Goal: Task Accomplishment & Management: Manage account settings

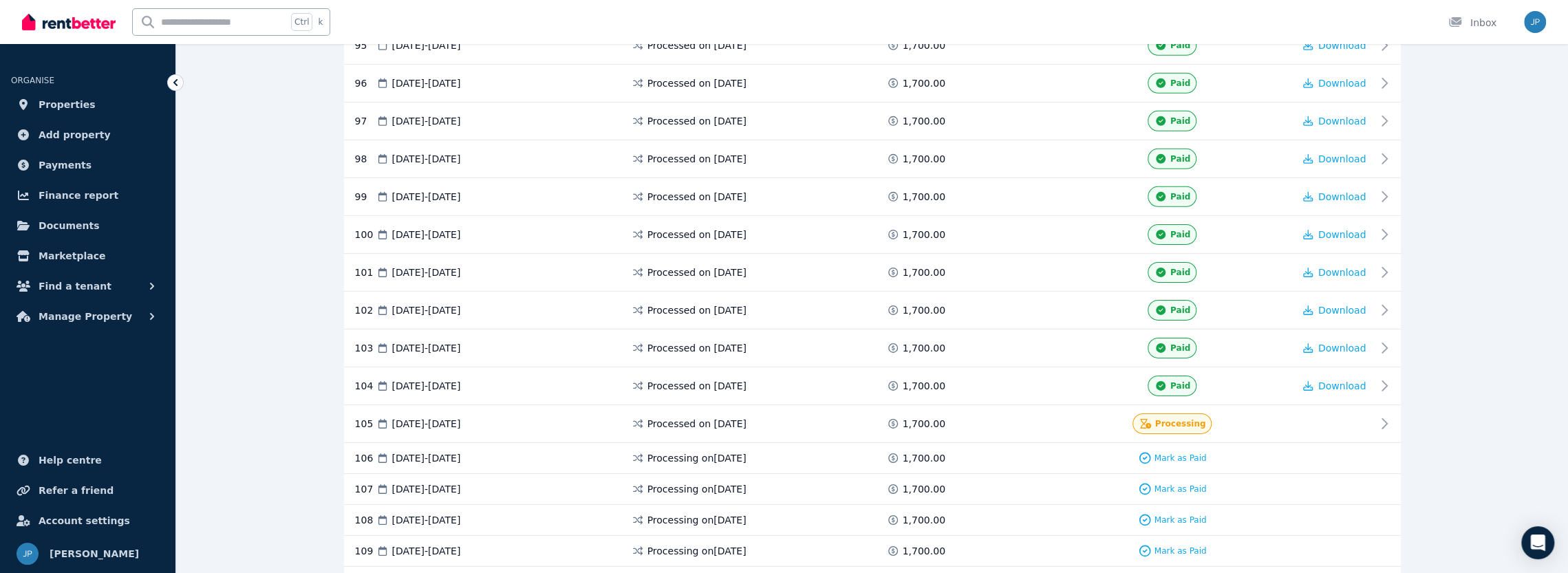
scroll to position [3824, 0]
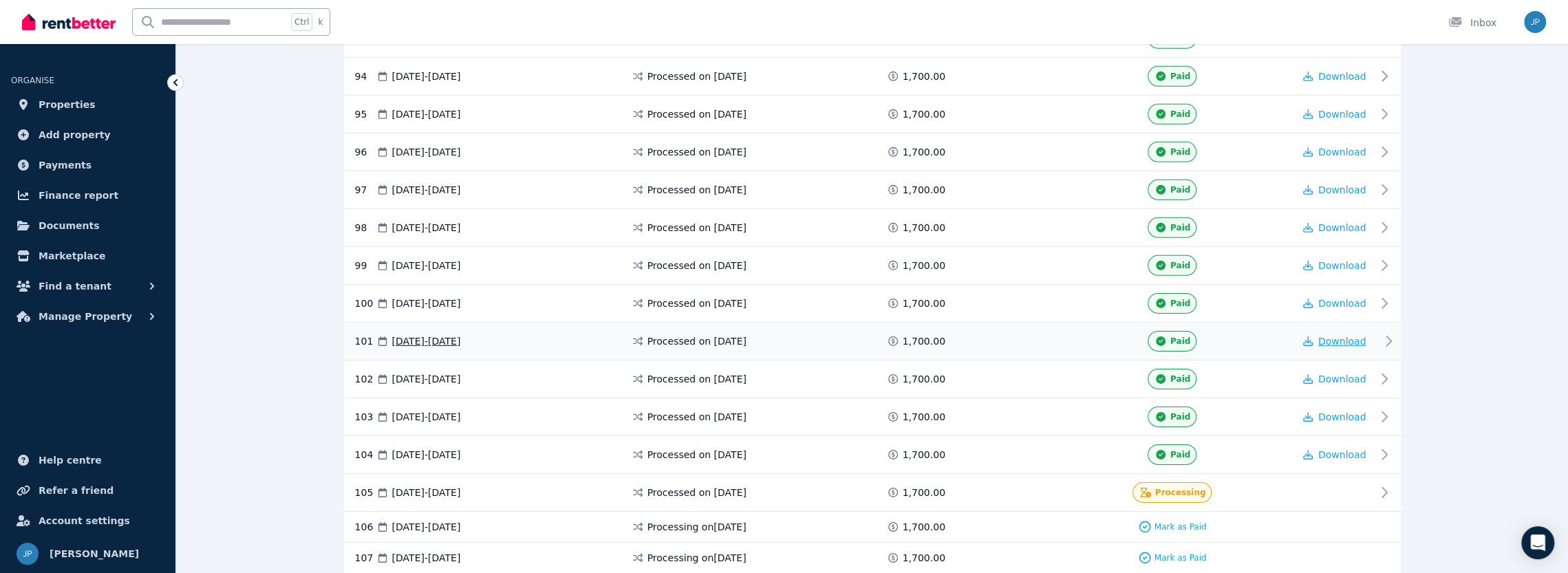
click at [1353, 336] on span "Download" at bounding box center [1343, 340] width 49 height 11
click at [1342, 374] on span "Download" at bounding box center [1343, 378] width 49 height 11
click at [457, 411] on span "[DATE] - [DATE]" at bounding box center [426, 417] width 69 height 14
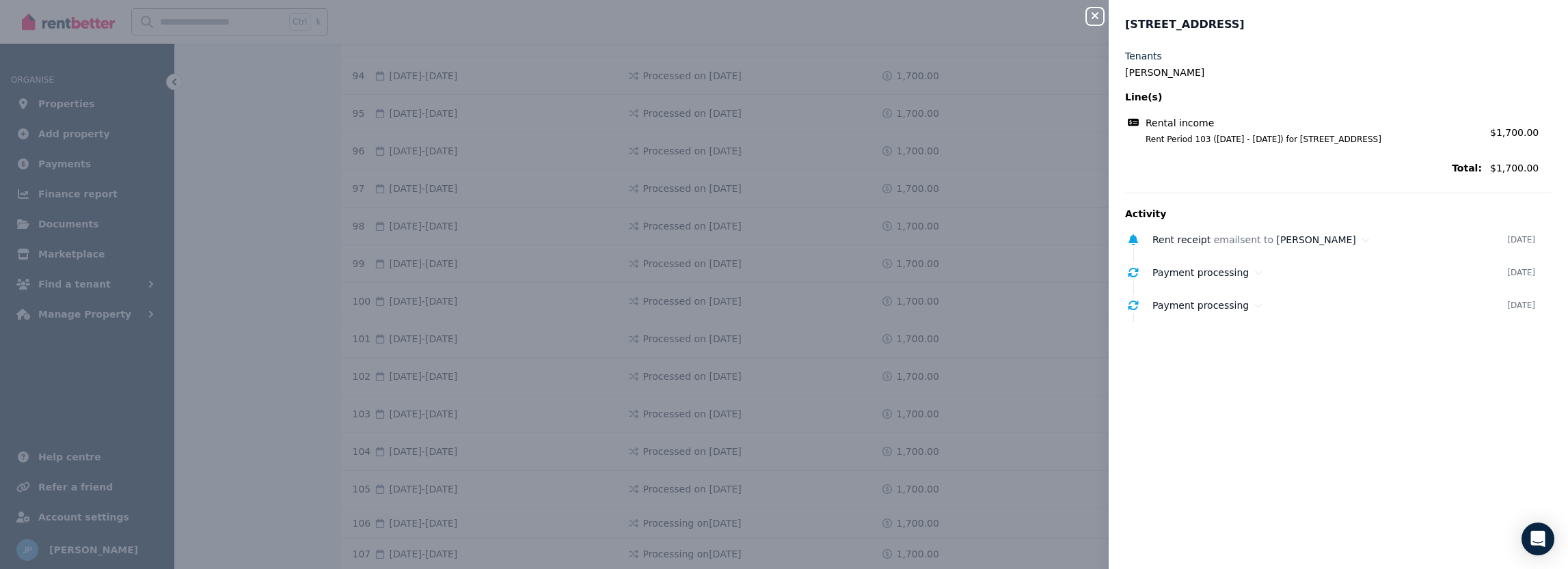
click at [1095, 10] on button "Close panel" at bounding box center [1095, 15] width 16 height 16
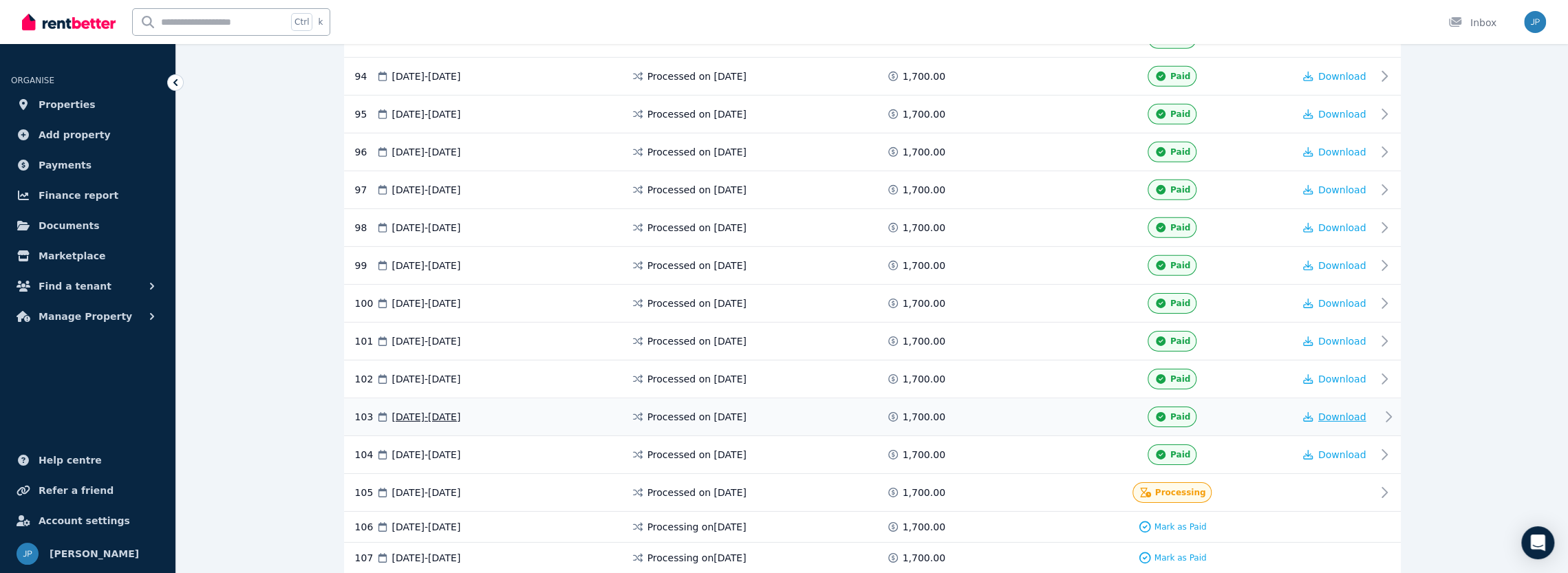
click at [1335, 412] on span "Download" at bounding box center [1343, 416] width 49 height 11
click at [1336, 449] on span "Download" at bounding box center [1343, 454] width 49 height 11
click at [65, 221] on span "Documents" at bounding box center [69, 226] width 61 height 17
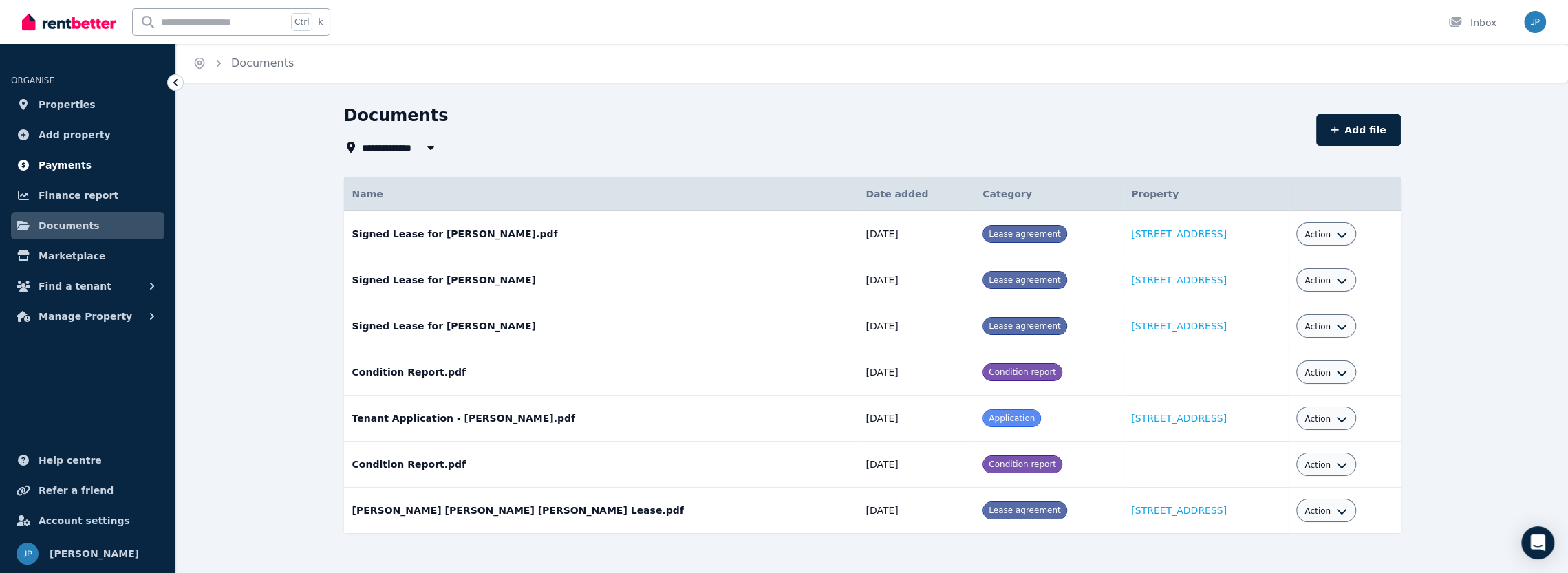
click at [67, 169] on span "Payments" at bounding box center [65, 164] width 53 height 17
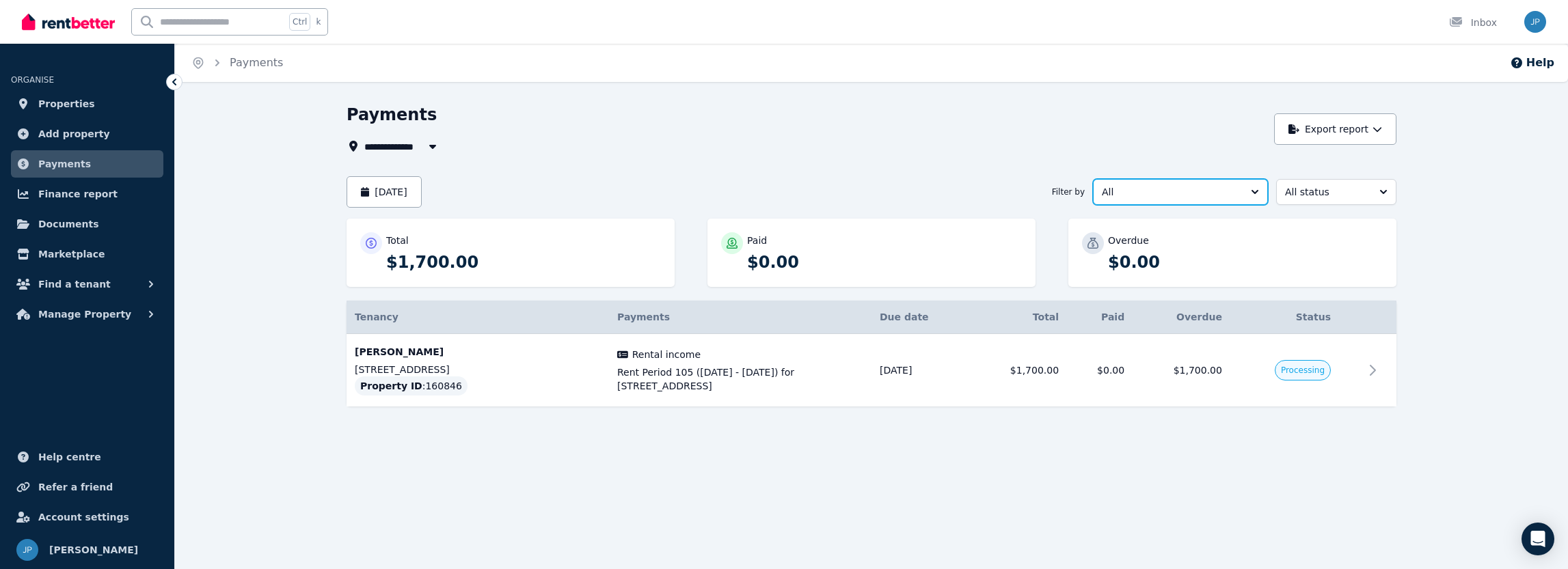
click at [1252, 191] on button "All" at bounding box center [1180, 191] width 175 height 26
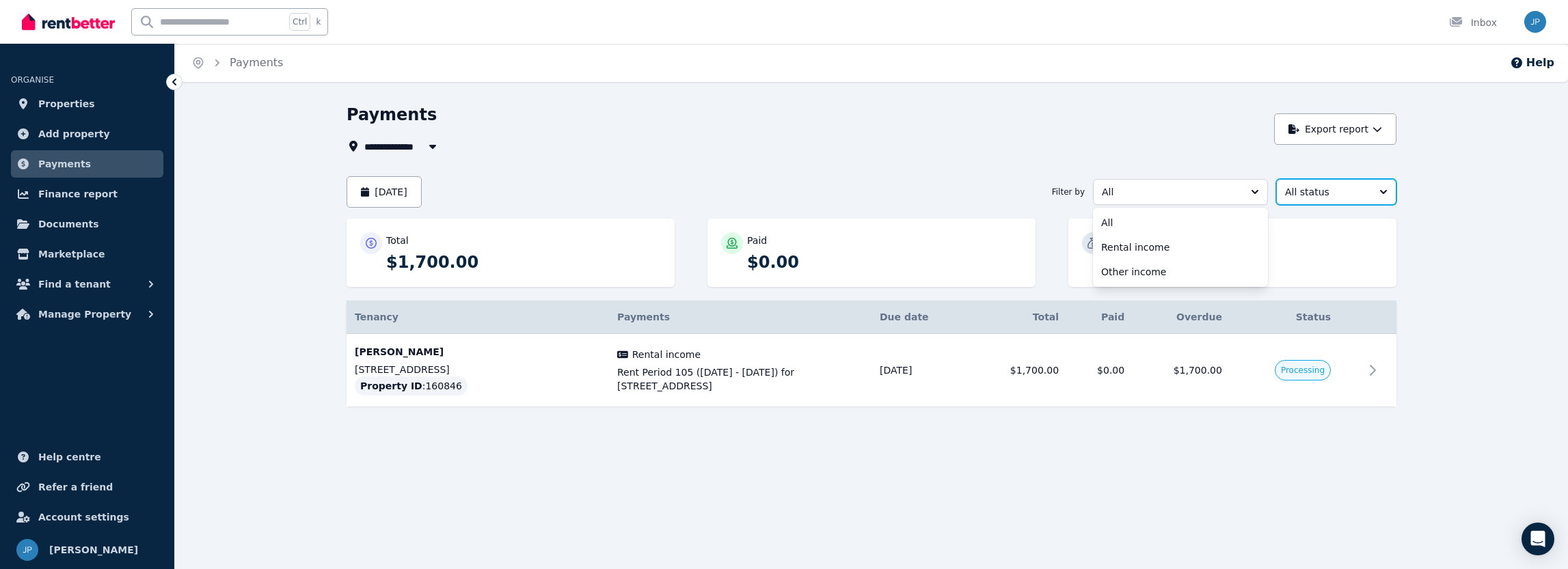
click at [1387, 194] on button "All status" at bounding box center [1336, 191] width 121 height 26
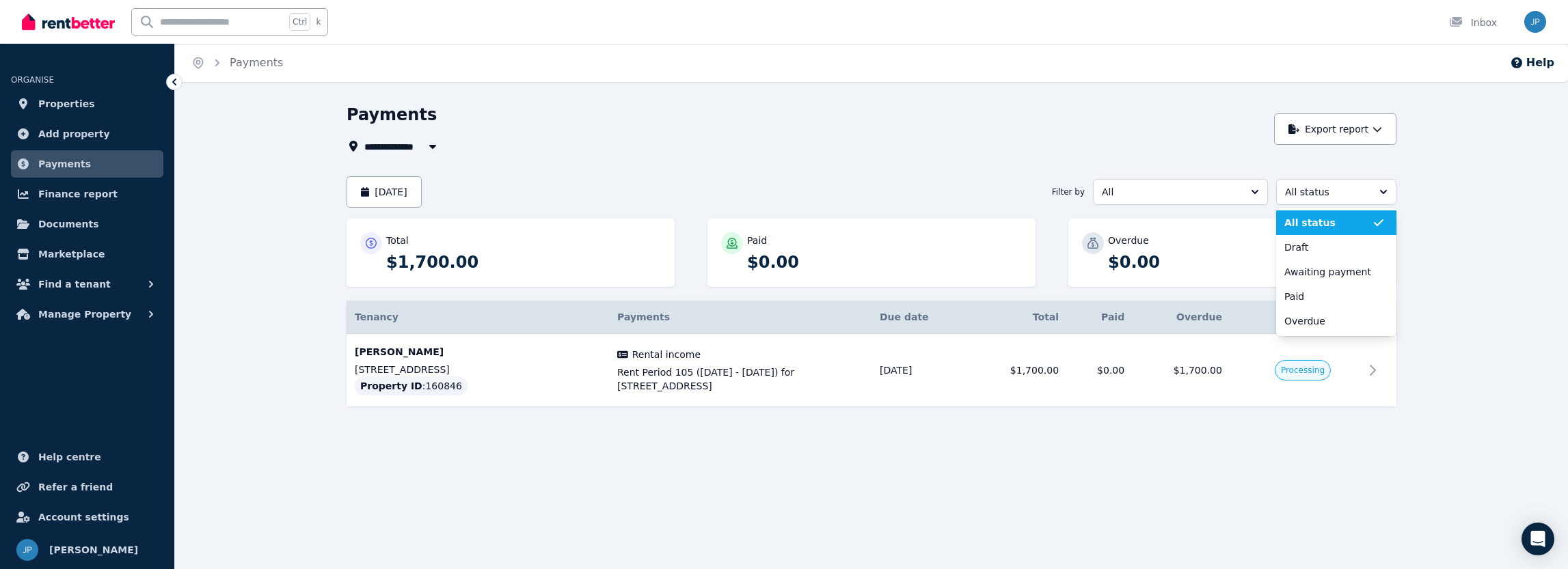
click at [1485, 192] on div "**********" at bounding box center [871, 280] width 1393 height 352
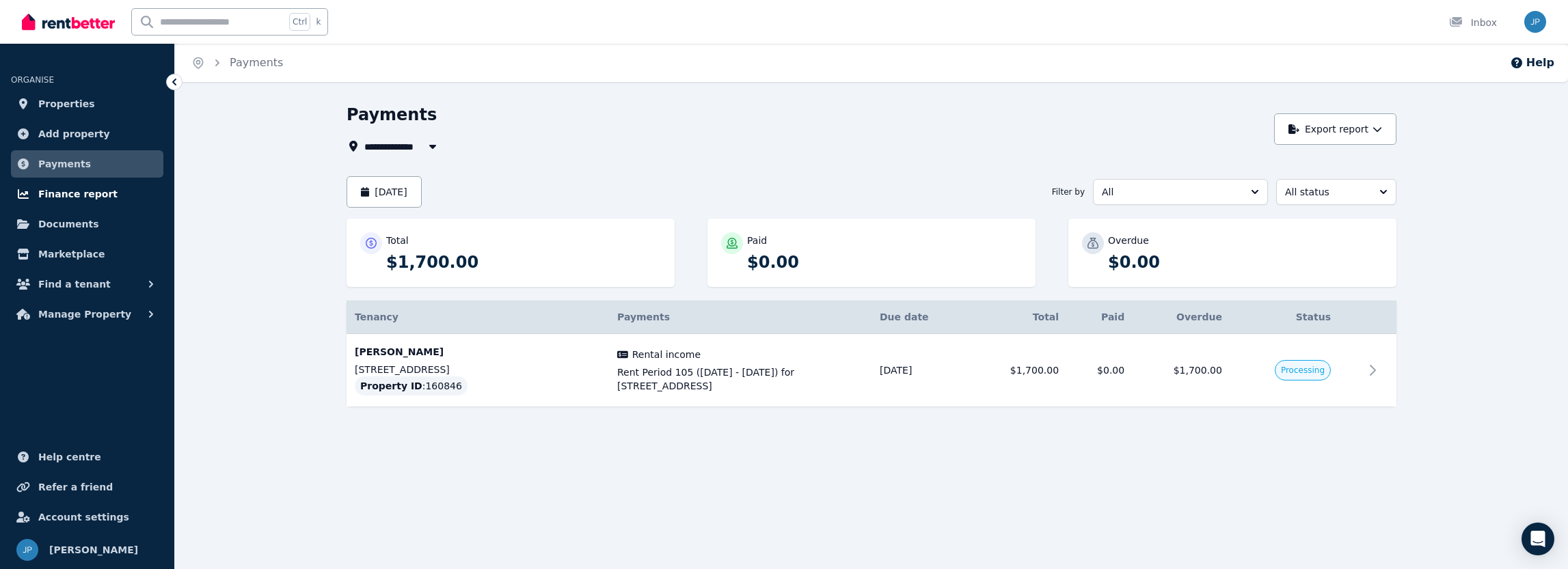
click at [43, 190] on span "Finance report" at bounding box center [78, 193] width 79 height 16
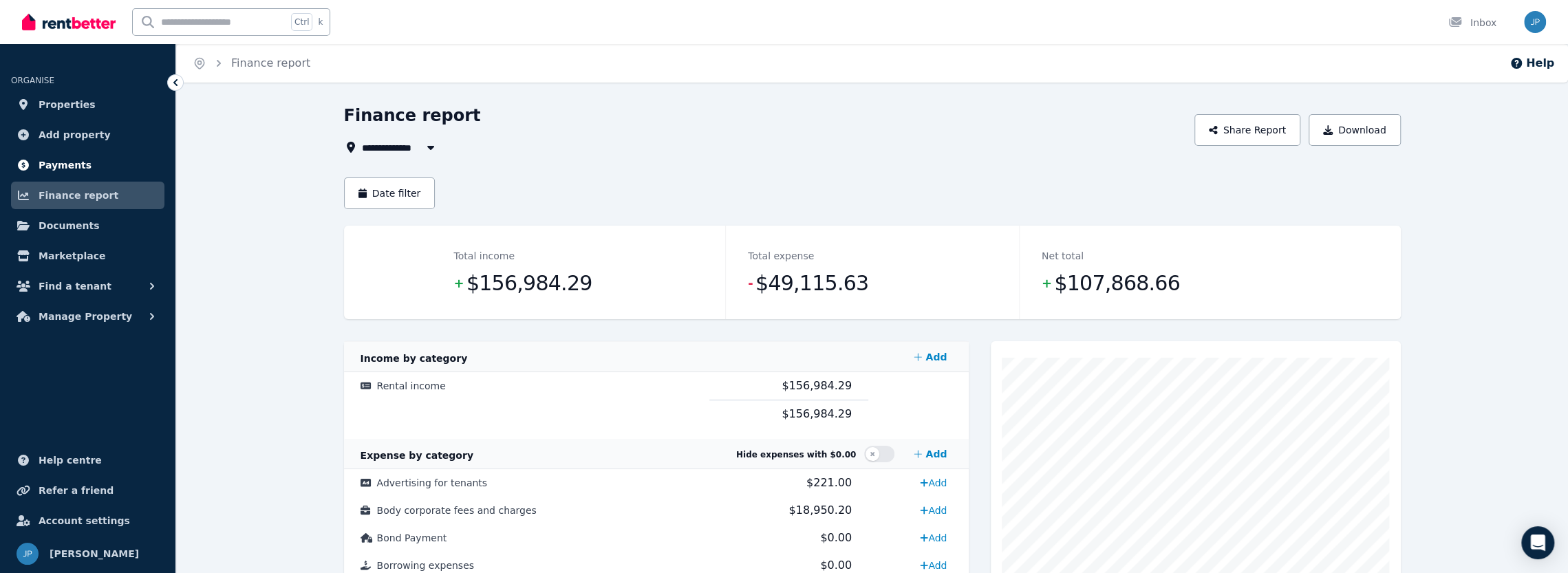
click at [65, 167] on span "Payments" at bounding box center [65, 164] width 53 height 17
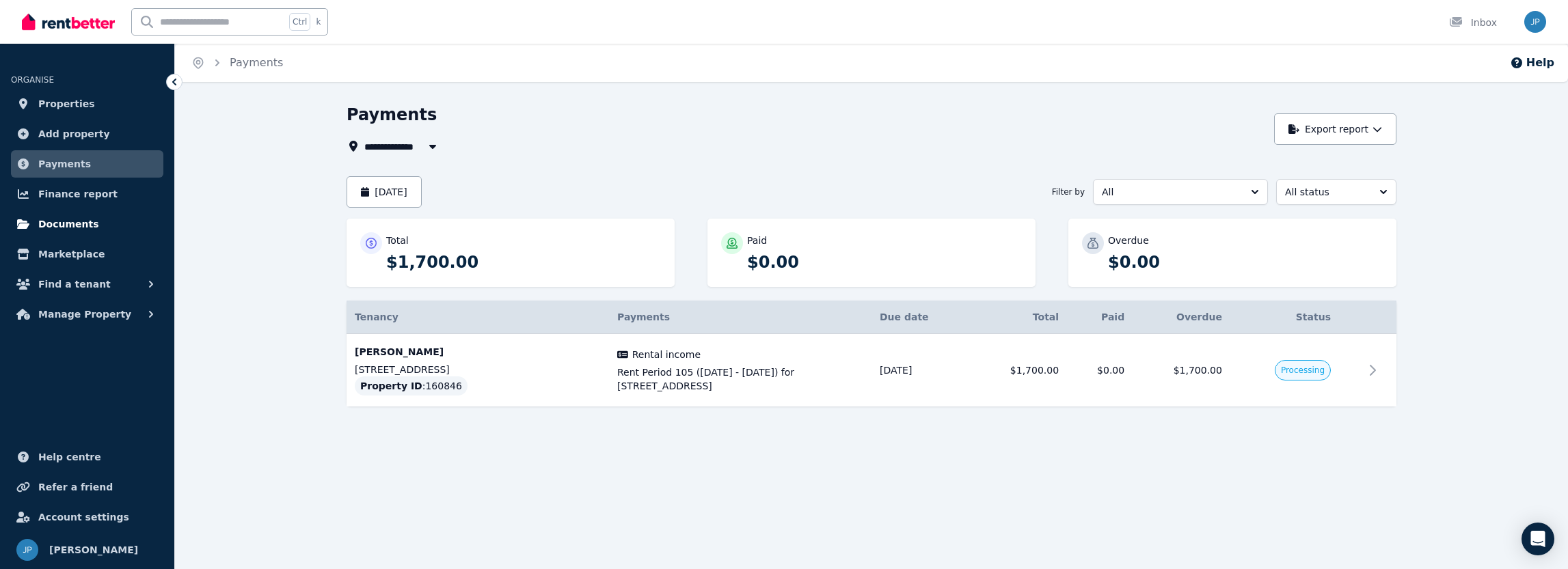
click at [59, 228] on span "Documents" at bounding box center [69, 224] width 61 height 16
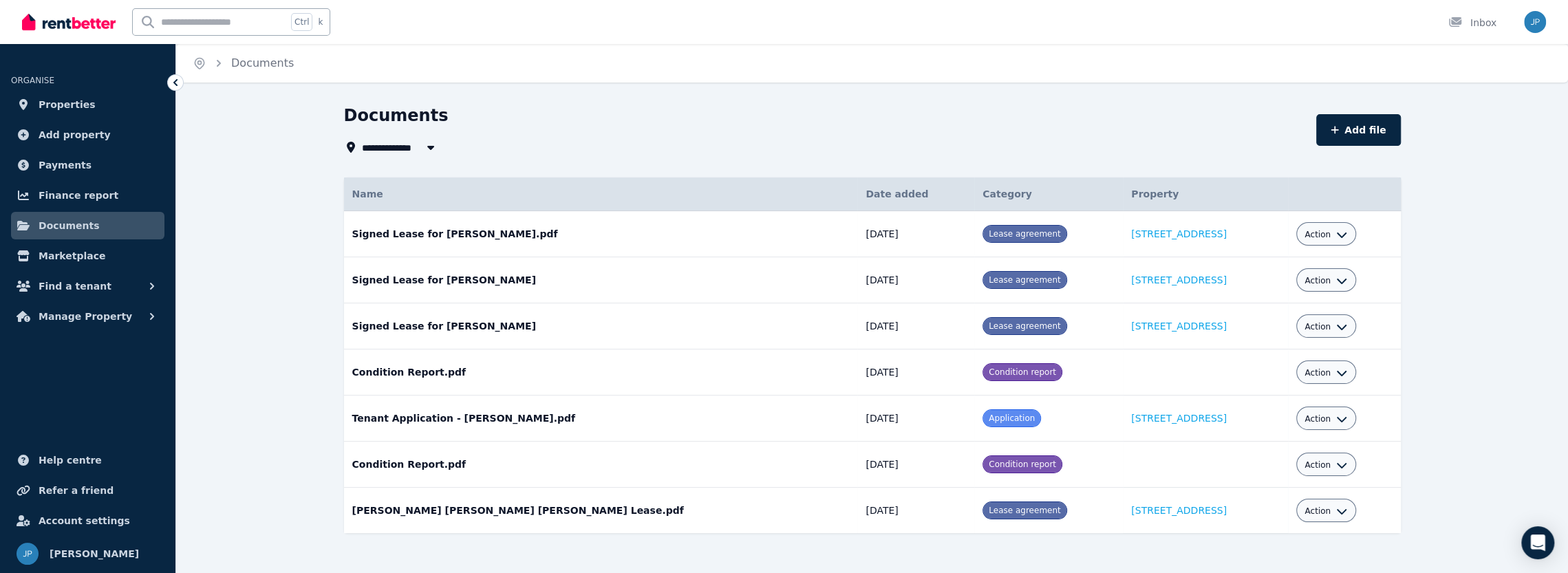
click at [432, 148] on icon "button" at bounding box center [430, 148] width 7 height 4
click at [415, 203] on span "[STREET_ADDRESS]" at bounding box center [440, 198] width 139 height 14
type input "**********"
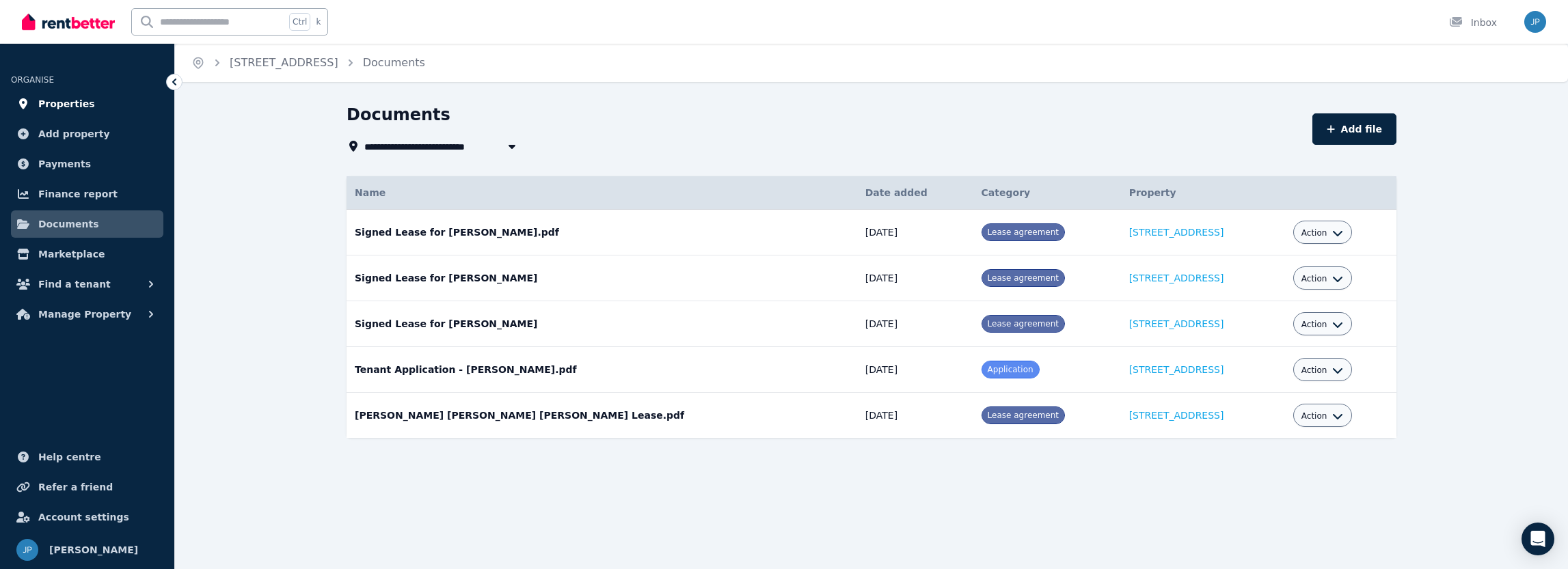
click at [65, 105] on span "Properties" at bounding box center [67, 103] width 57 height 16
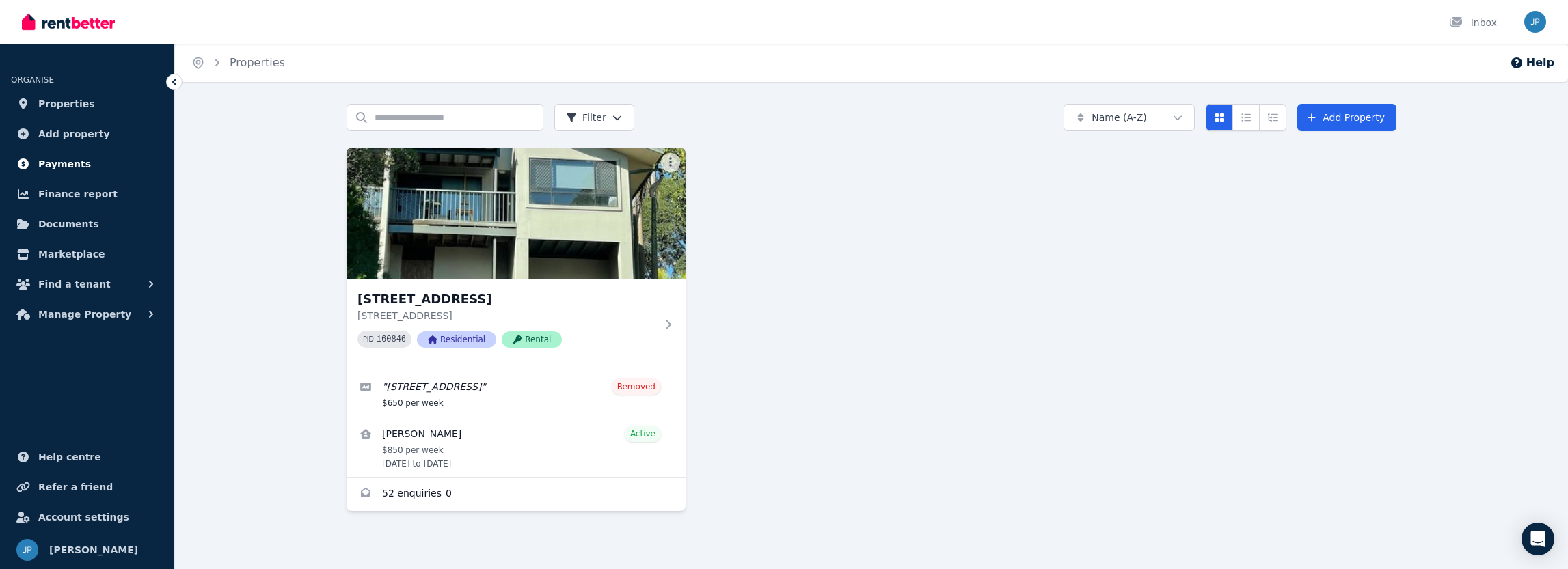
click at [66, 166] on span "Payments" at bounding box center [65, 163] width 52 height 16
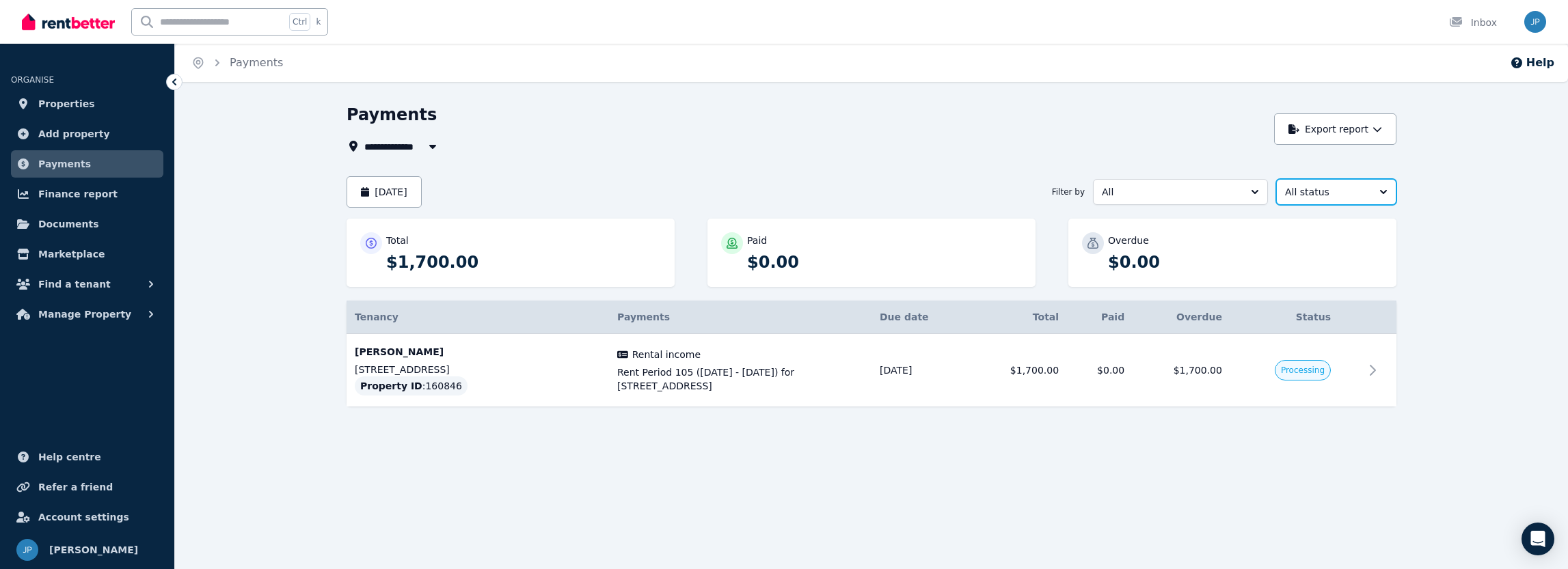
click at [1385, 188] on button "All status" at bounding box center [1336, 191] width 121 height 26
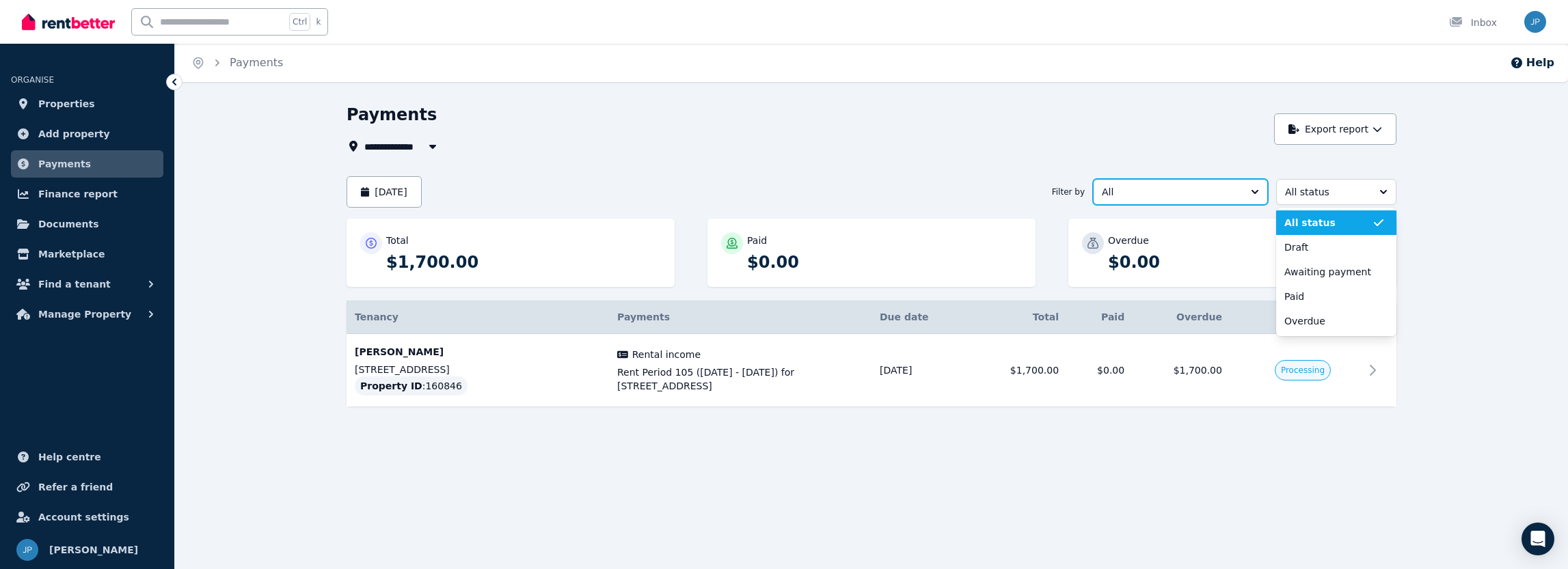
click at [1255, 190] on button "All" at bounding box center [1180, 191] width 175 height 26
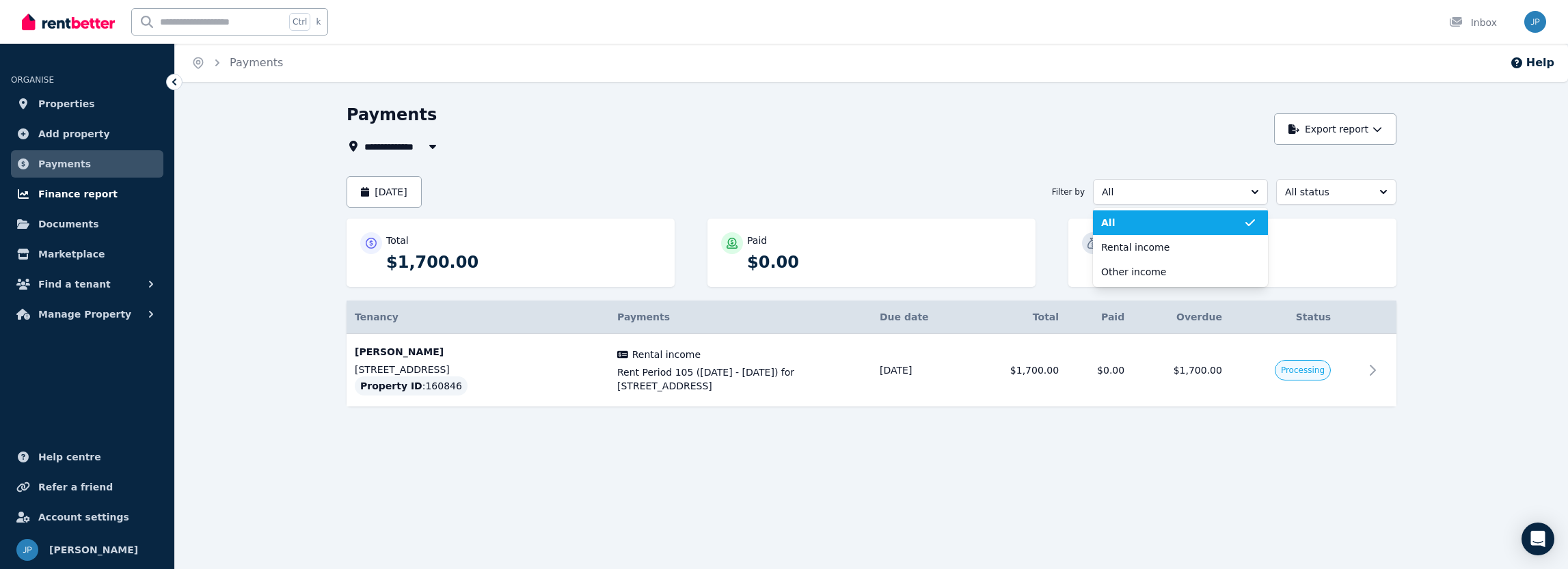
click at [93, 197] on span "Finance report" at bounding box center [78, 193] width 79 height 16
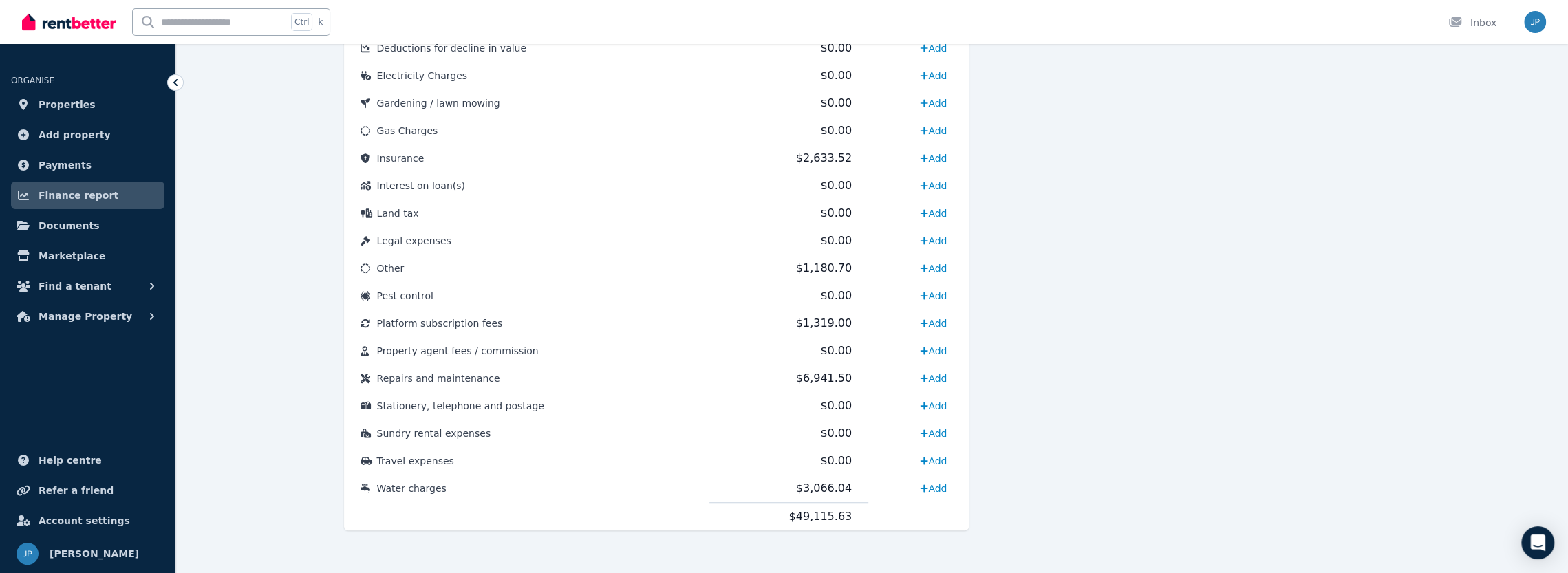
scroll to position [630, 0]
click at [57, 231] on span "Documents" at bounding box center [69, 226] width 61 height 17
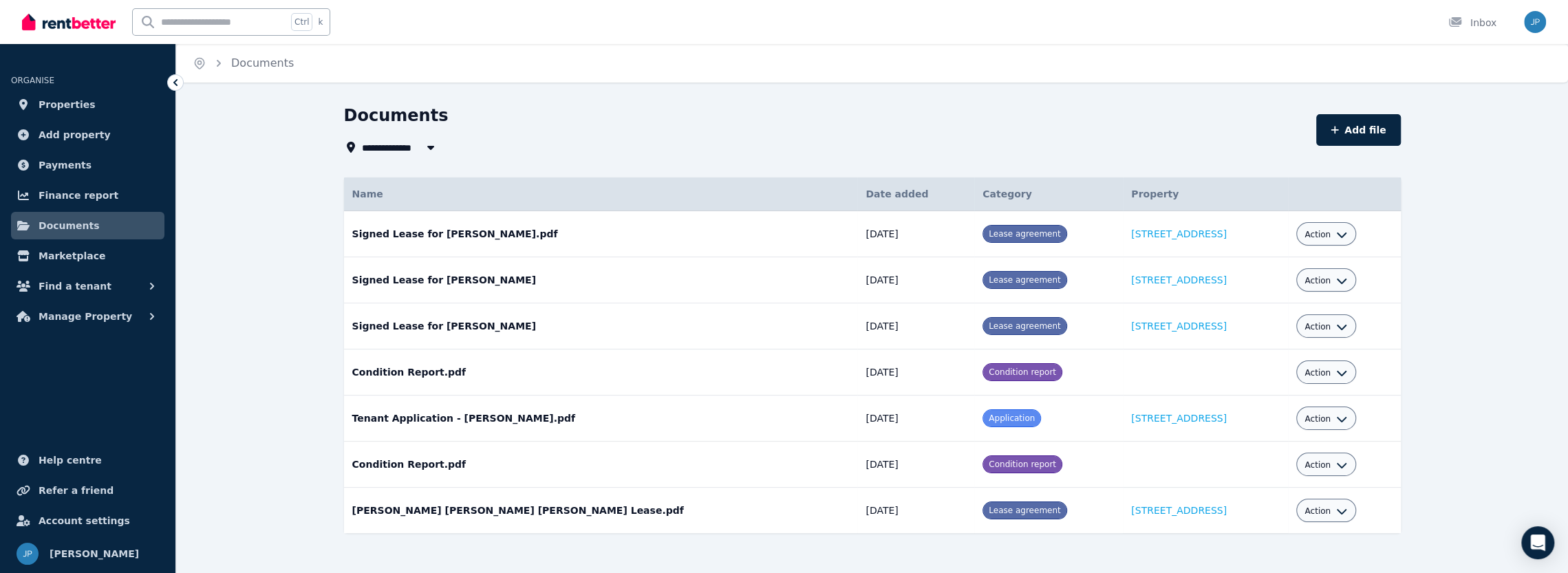
click at [429, 149] on icon "button" at bounding box center [430, 148] width 7 height 4
type input "**********"
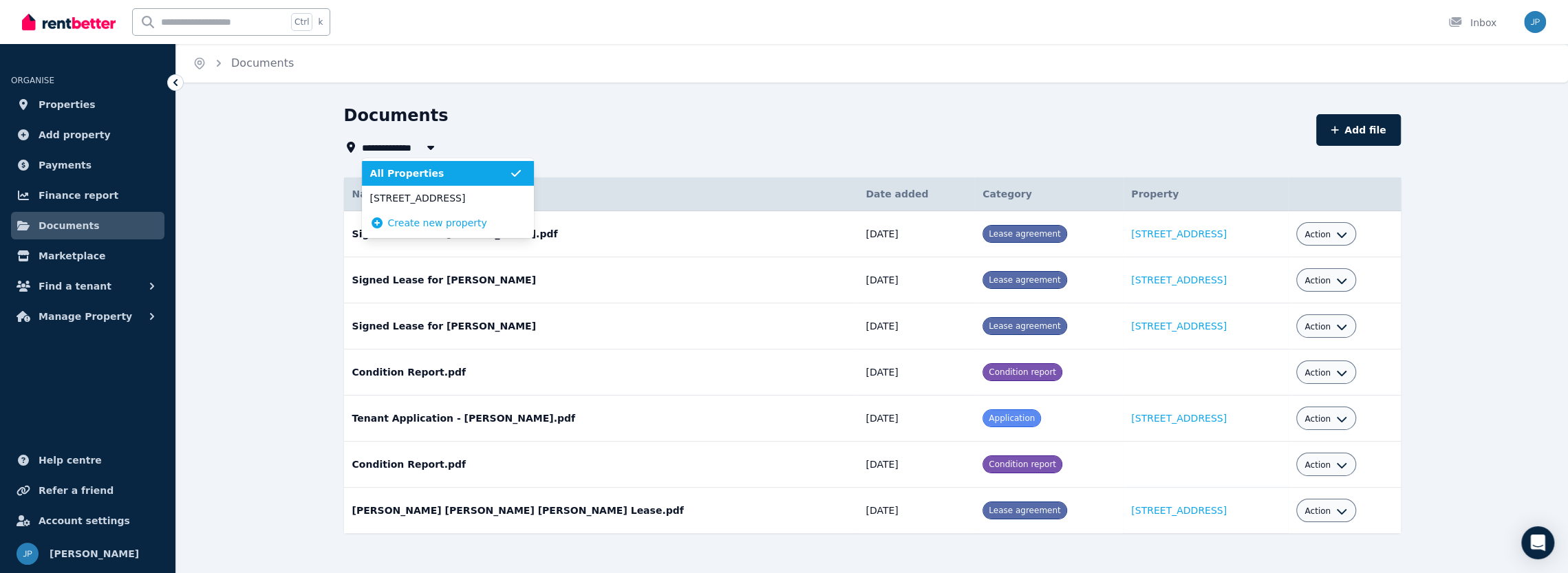
click at [537, 133] on div "**********" at bounding box center [826, 130] width 964 height 51
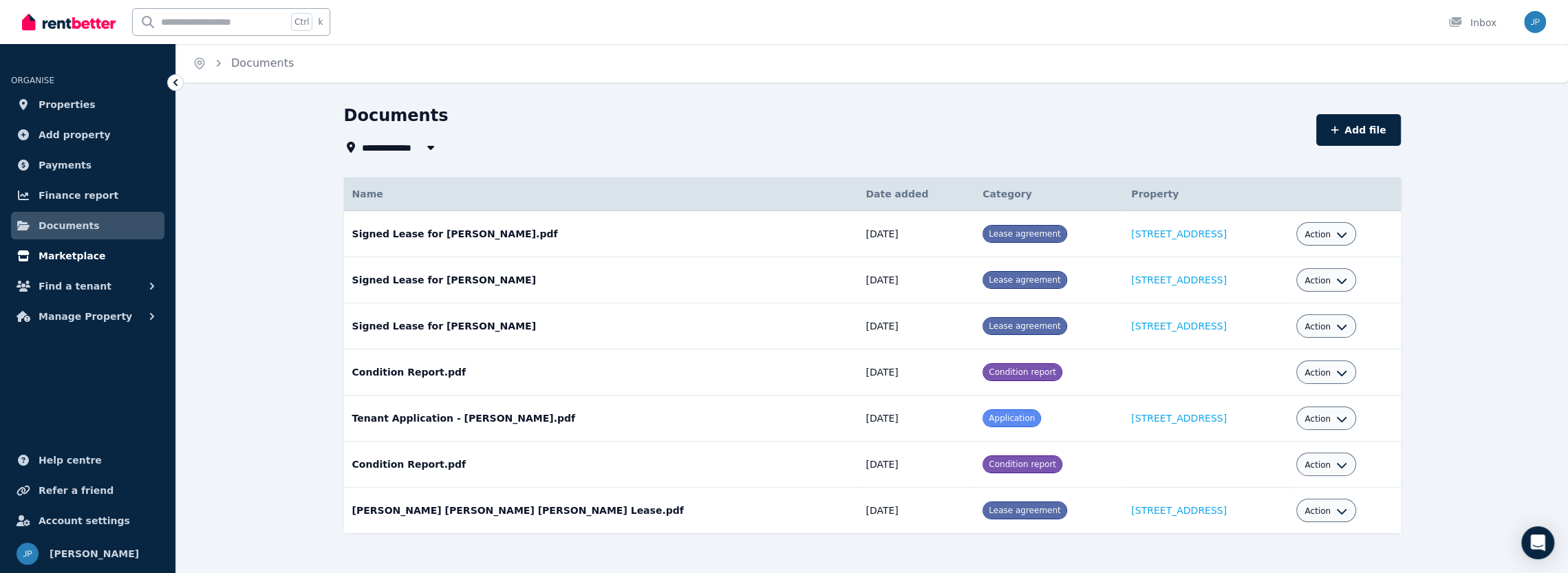
click at [71, 258] on span "Marketplace" at bounding box center [72, 256] width 67 height 17
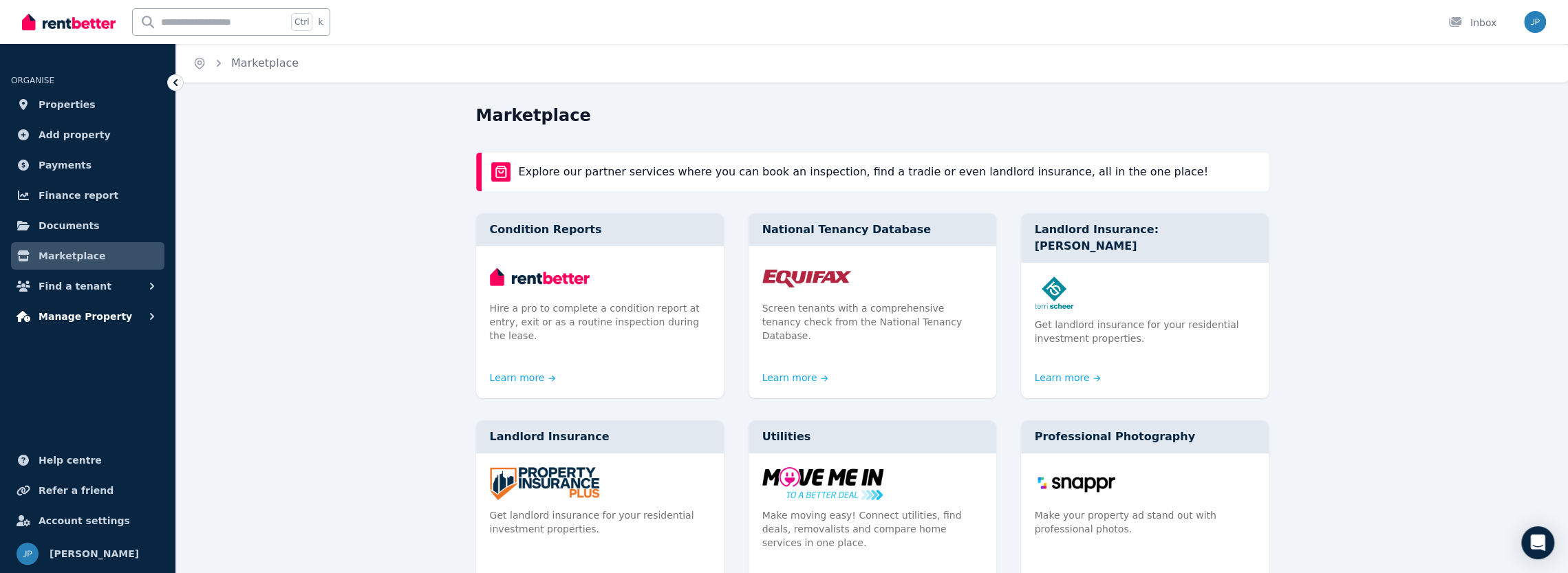
click at [79, 316] on span "Manage Property" at bounding box center [86, 316] width 93 height 17
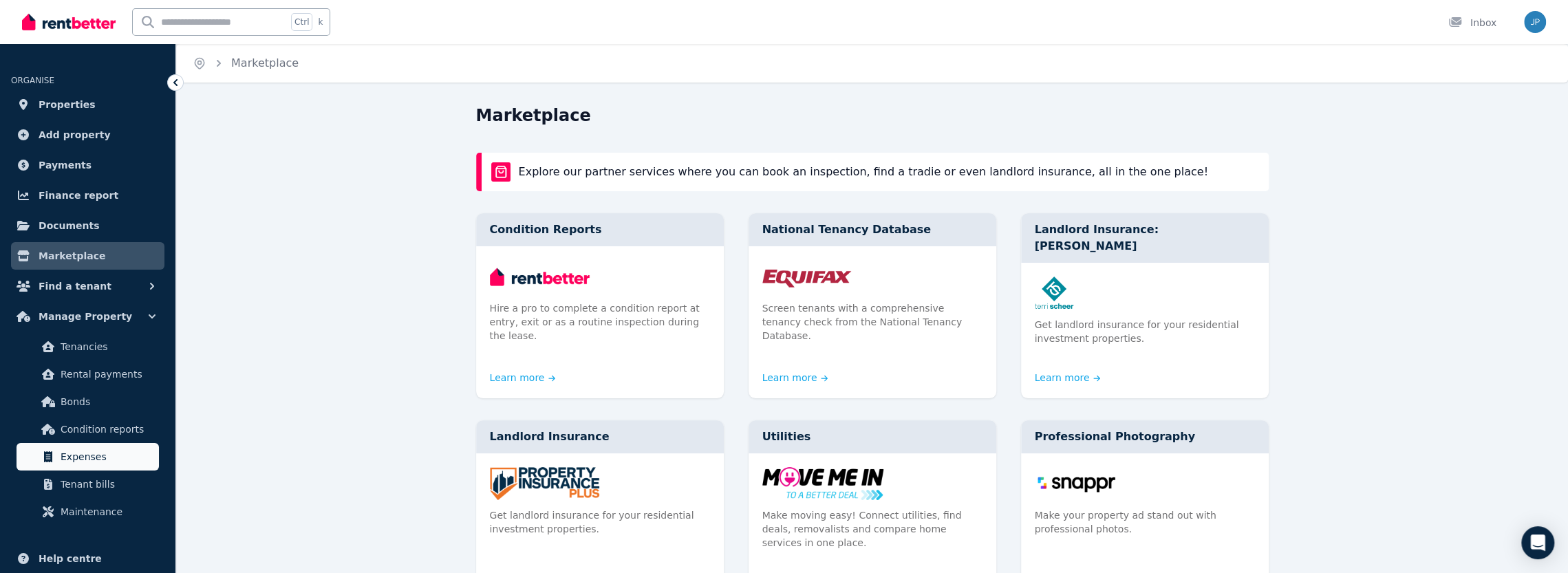
click at [83, 457] on span "Expenses" at bounding box center [107, 456] width 93 height 17
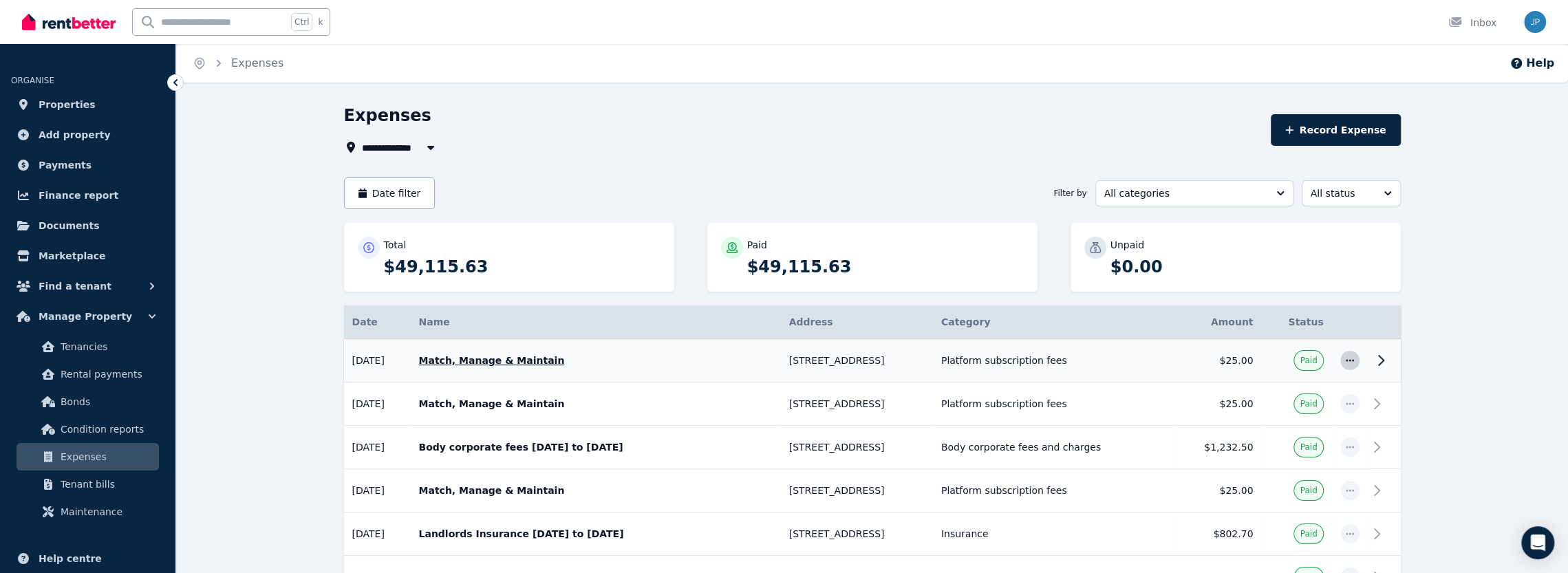
click at [1349, 364] on icon "button" at bounding box center [1349, 361] width 11 height 10
click at [1380, 359] on icon at bounding box center [1380, 360] width 17 height 17
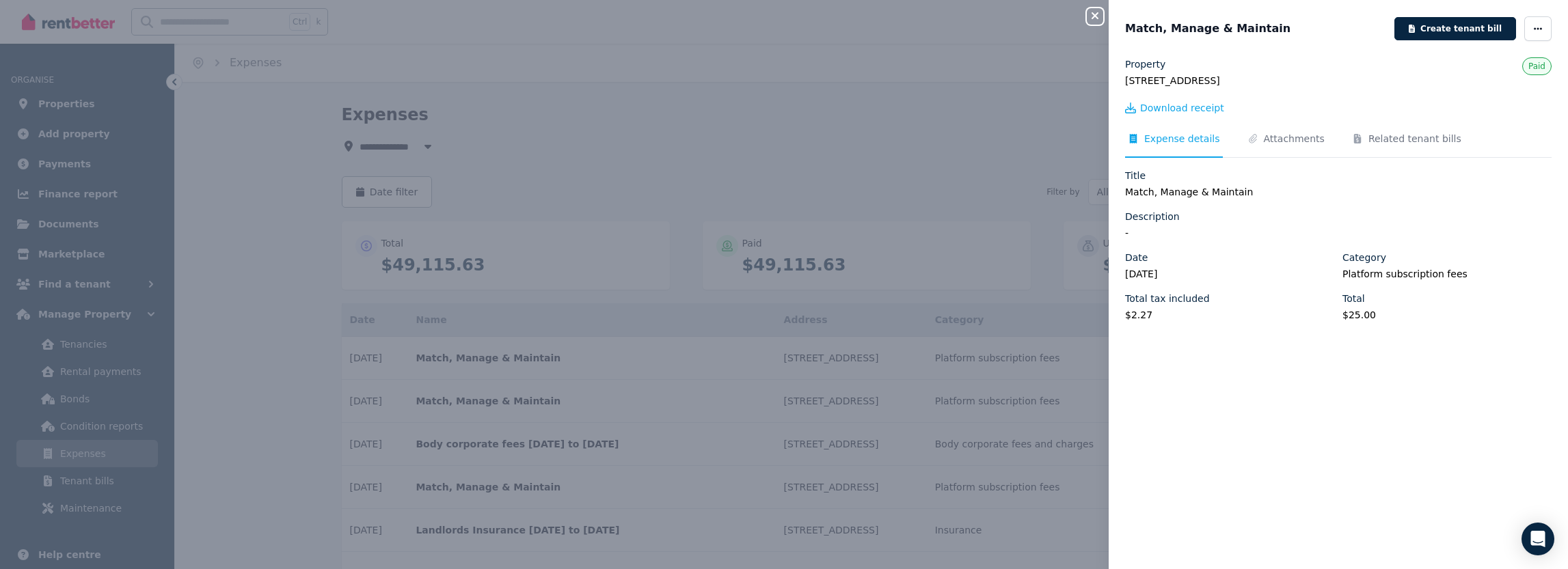
click at [1099, 17] on icon "button" at bounding box center [1095, 15] width 16 height 11
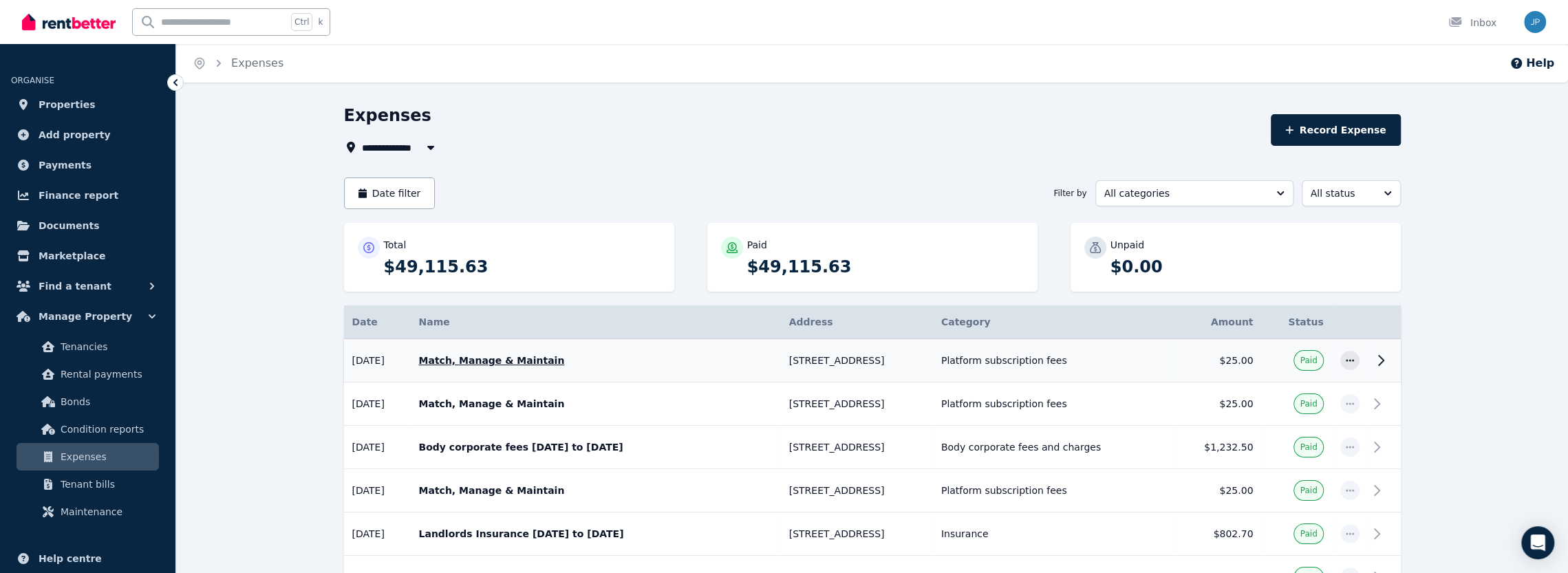
click at [518, 359] on p "Match, Manage & Maintain" at bounding box center [595, 361] width 354 height 14
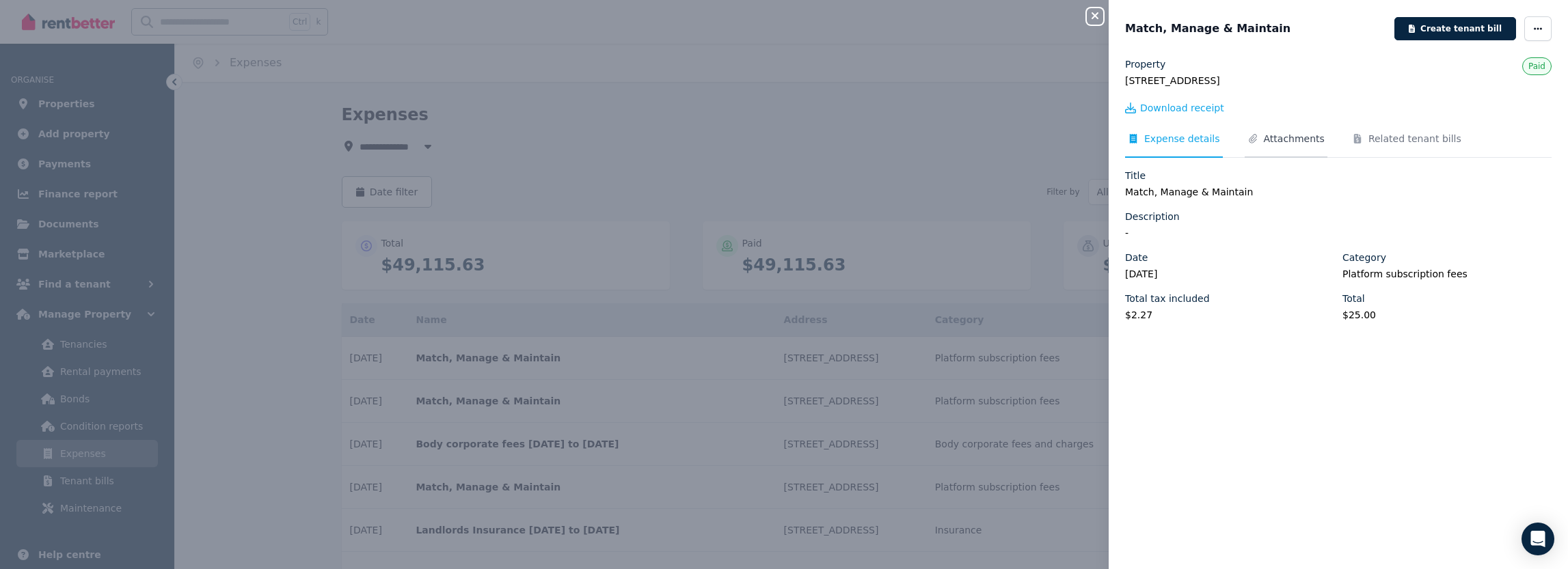
drag, startPoint x: 1304, startPoint y: 242, endPoint x: 1277, endPoint y: 141, distance: 104.5
click at [1277, 141] on span "Attachments" at bounding box center [1294, 139] width 61 height 14
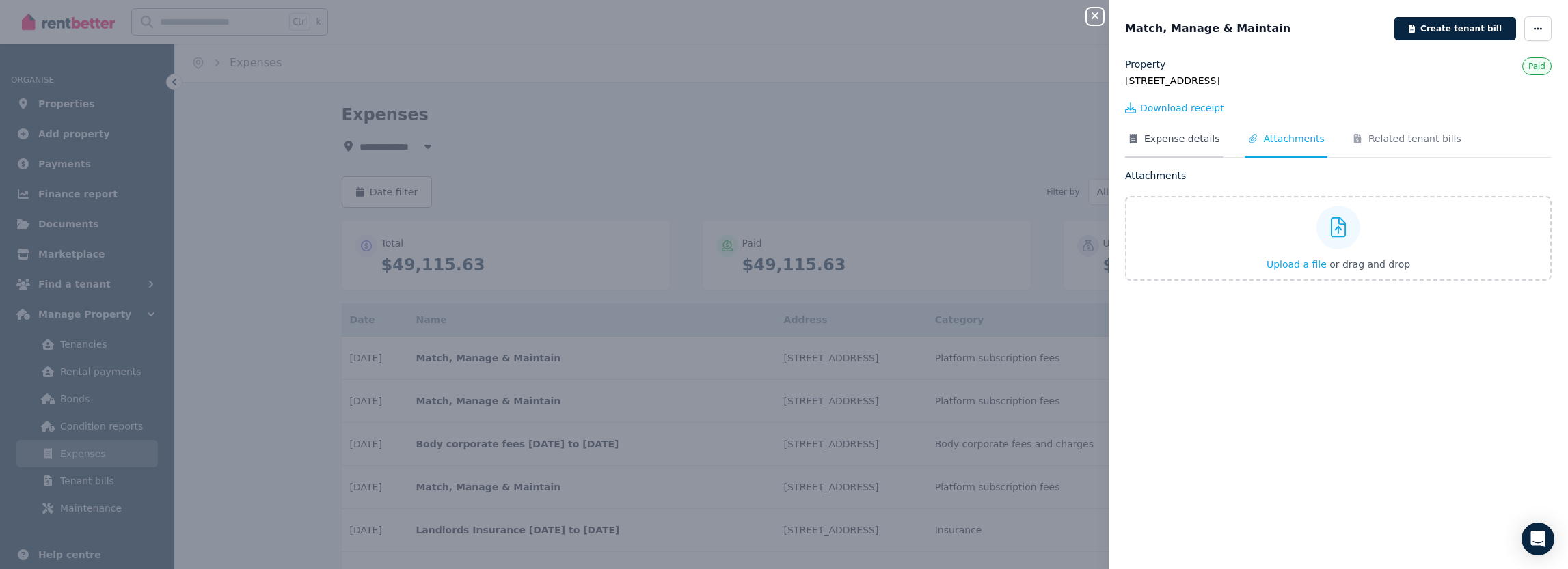
click at [1165, 142] on span "Expense details" at bounding box center [1182, 139] width 76 height 14
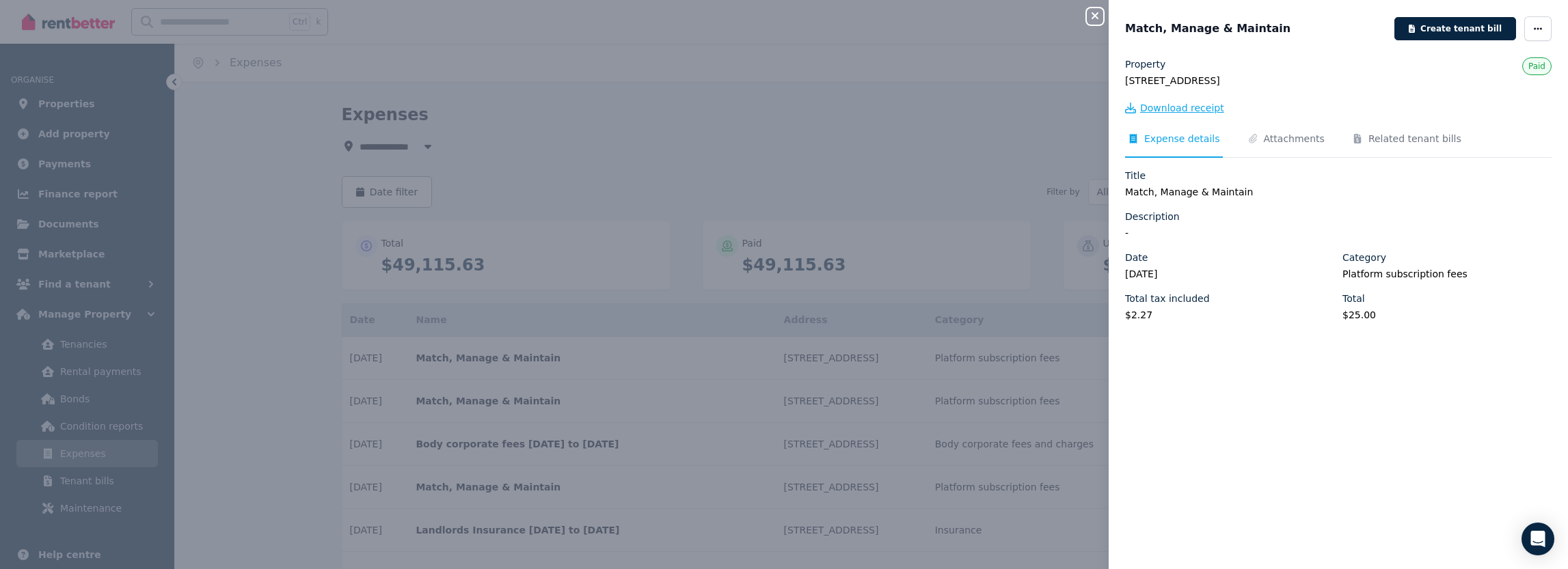
click at [1172, 110] on span "Download receipt" at bounding box center [1182, 108] width 84 height 14
click at [1101, 12] on div "Close panel" at bounding box center [1100, 12] width 27 height 24
click at [1100, 13] on icon "button" at bounding box center [1095, 15] width 16 height 11
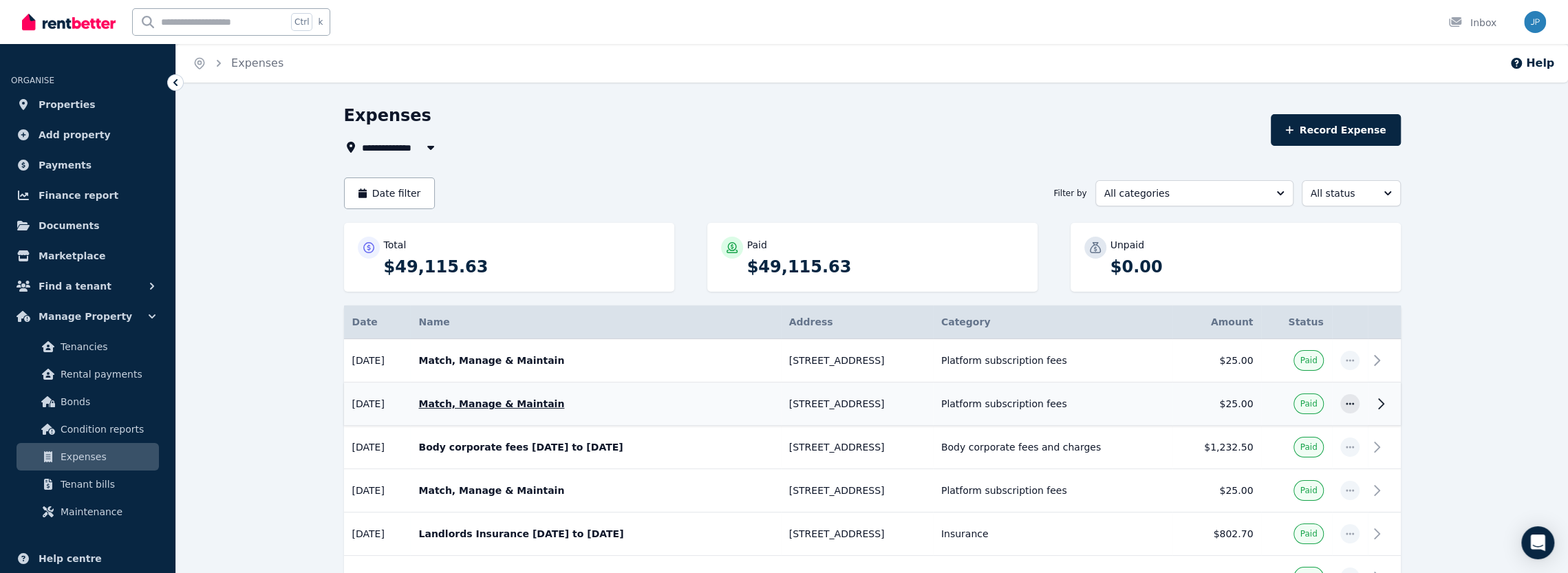
click at [479, 400] on p "Match, Manage & Maintain" at bounding box center [595, 404] width 354 height 14
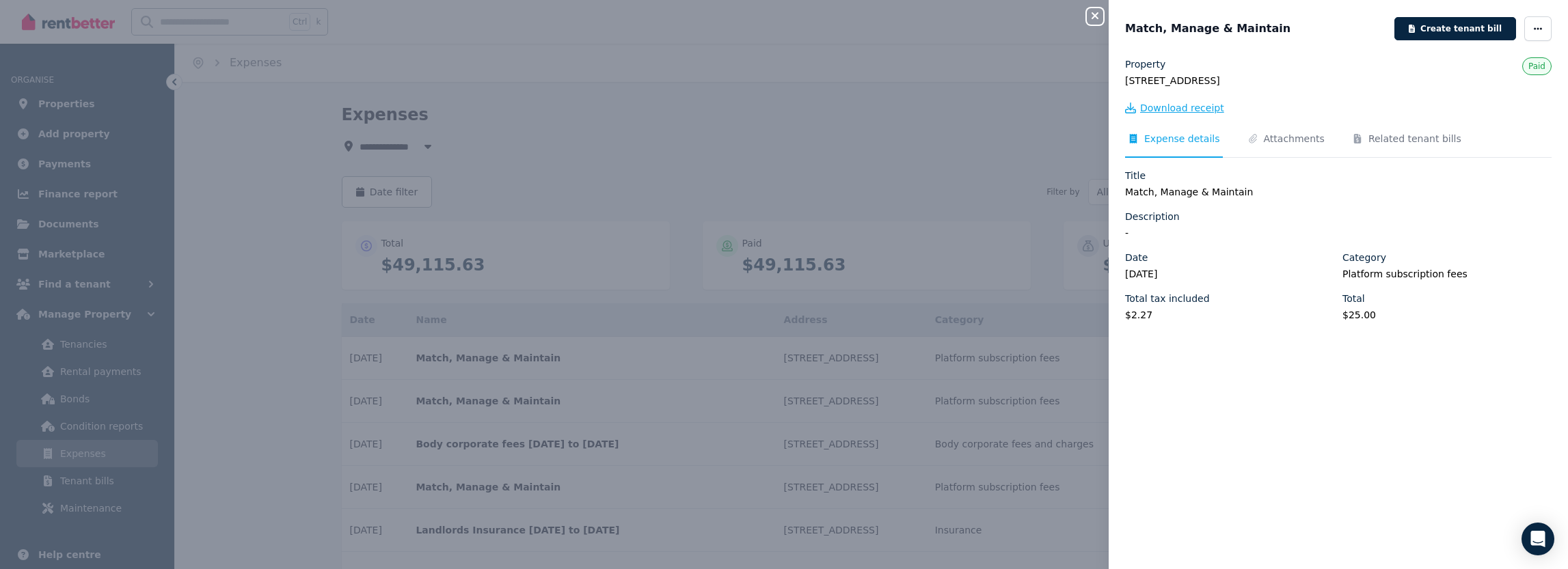
click at [1182, 106] on span "Download receipt" at bounding box center [1182, 108] width 84 height 14
click at [1098, 15] on icon "button" at bounding box center [1095, 15] width 16 height 11
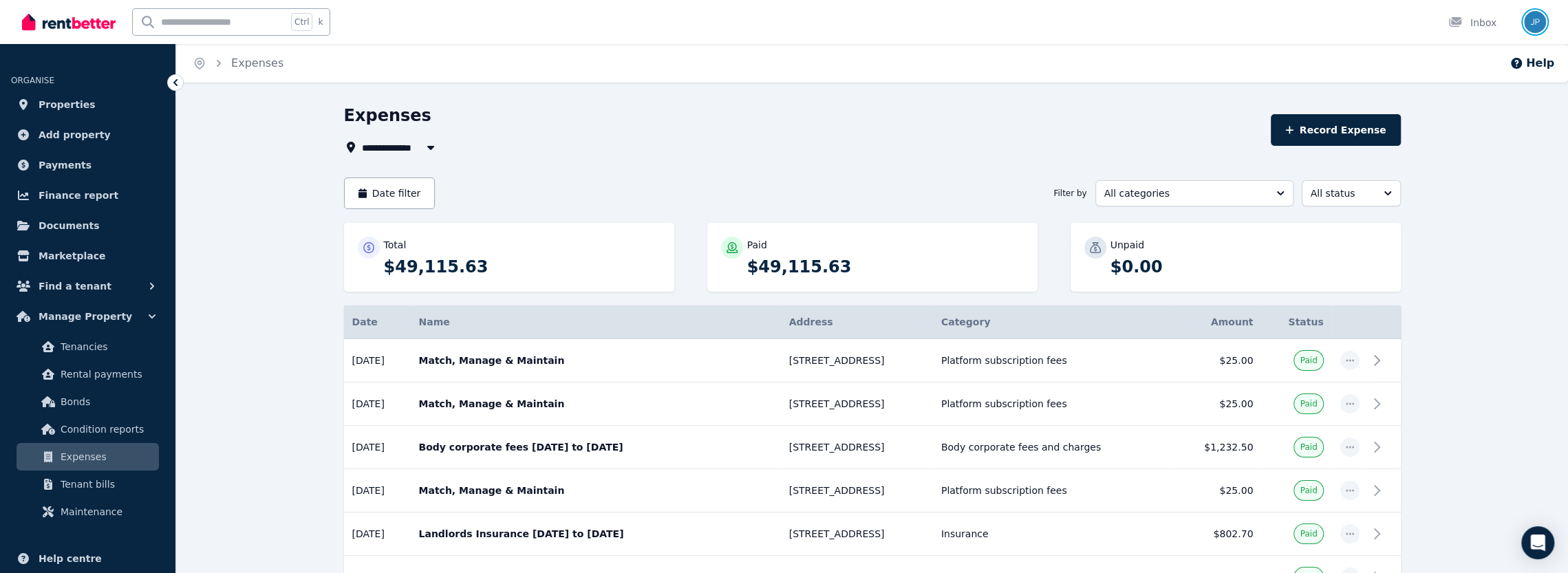
click at [1538, 23] on img "button" at bounding box center [1535, 21] width 22 height 22
click at [1465, 185] on span "Logout" at bounding box center [1480, 181] width 132 height 24
